Goal: Task Accomplishment & Management: Manage account settings

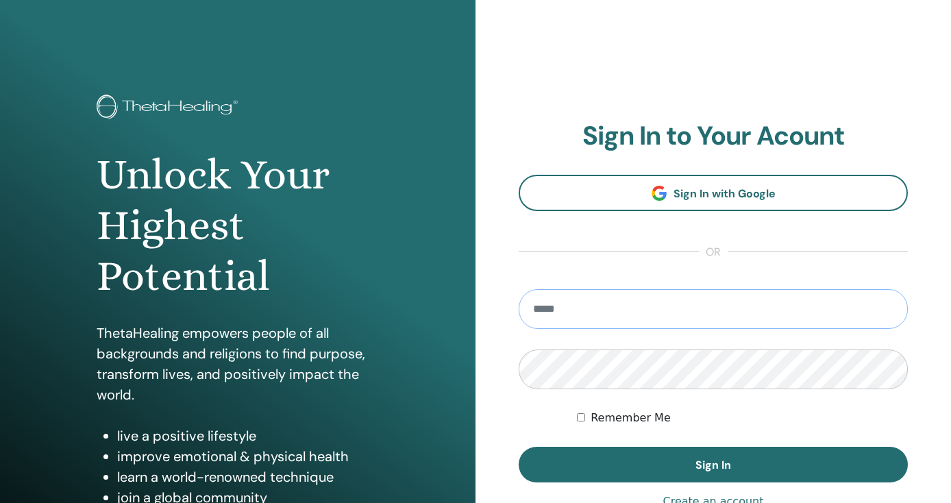
type input "**********"
click at [713, 465] on button "Sign In" at bounding box center [713, 465] width 389 height 36
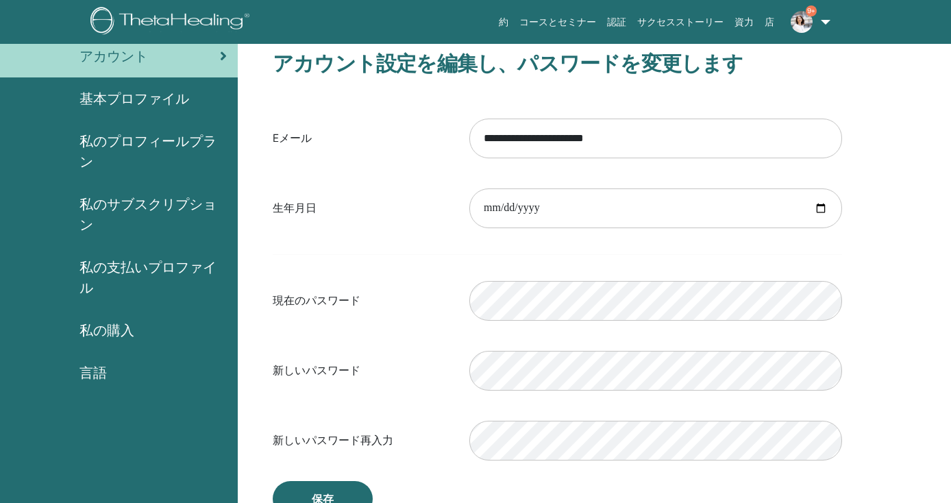
scroll to position [93, 0]
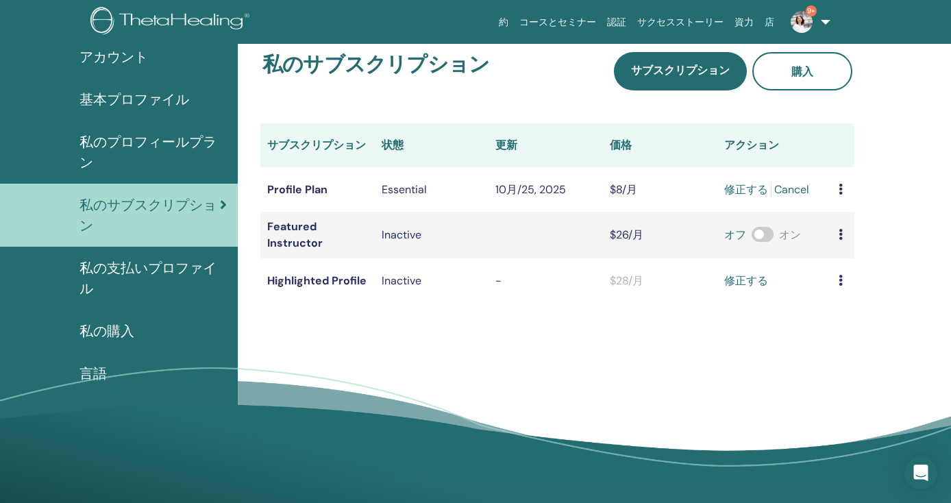
scroll to position [89, 0]
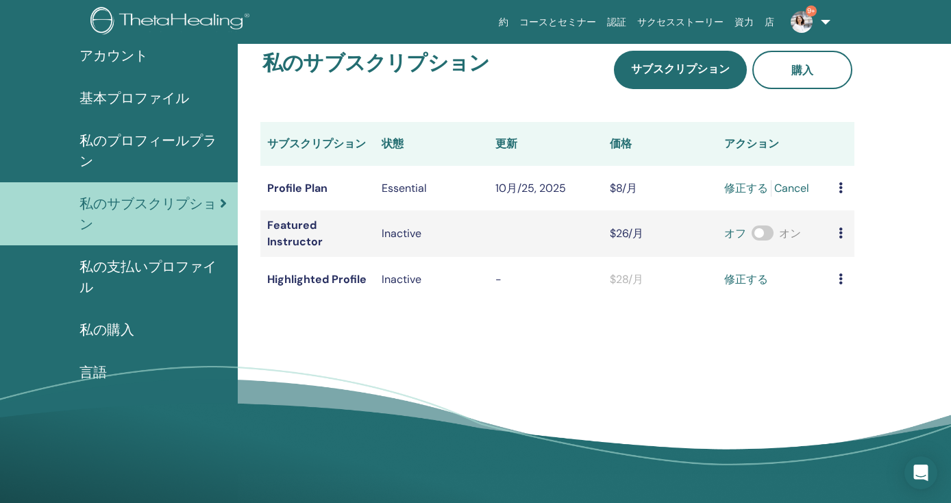
click at [774, 197] on link "Cancel" at bounding box center [791, 188] width 35 height 16
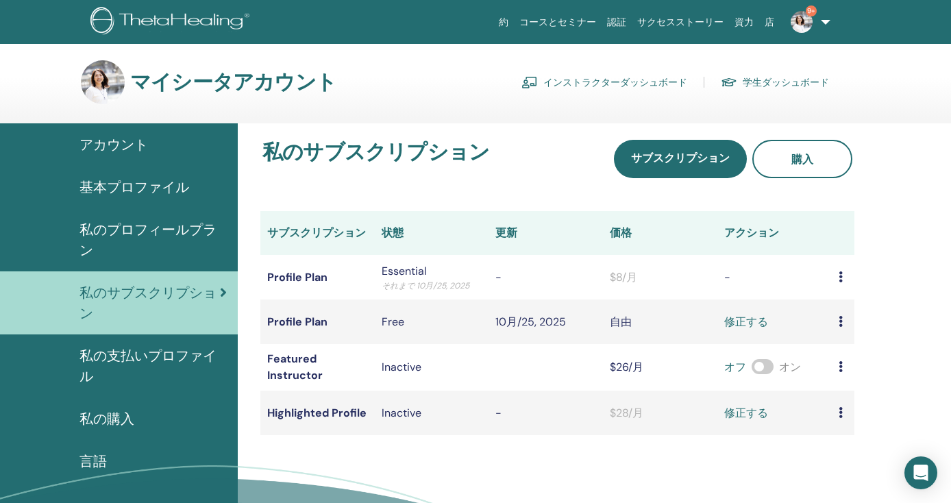
click at [174, 21] on img at bounding box center [172, 22] width 164 height 31
